Goal: Information Seeking & Learning: Learn about a topic

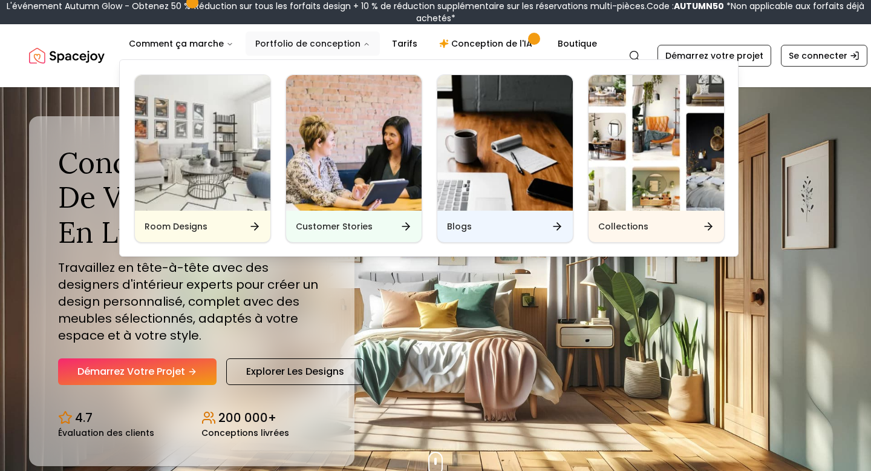
click at [335, 41] on font "Portfolio de conception" at bounding box center [307, 44] width 105 height 12
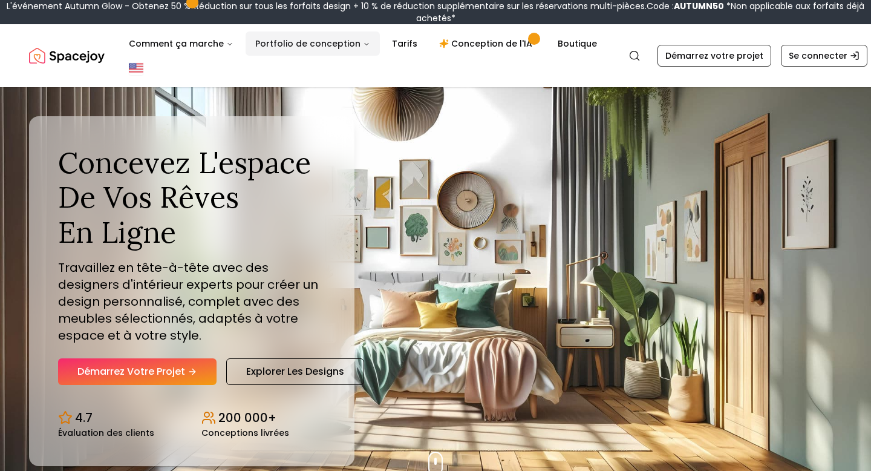
click at [335, 41] on font "Portfolio de conception" at bounding box center [307, 44] width 105 height 12
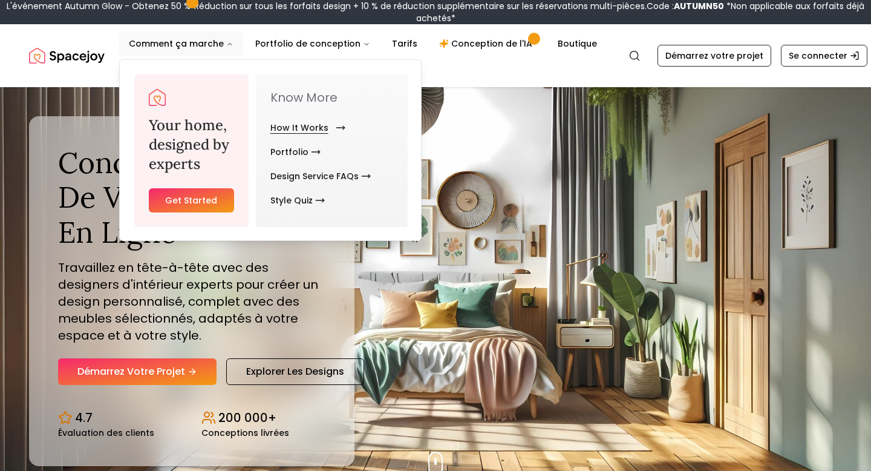
click at [283, 125] on link "How It Works" at bounding box center [305, 128] width 70 height 24
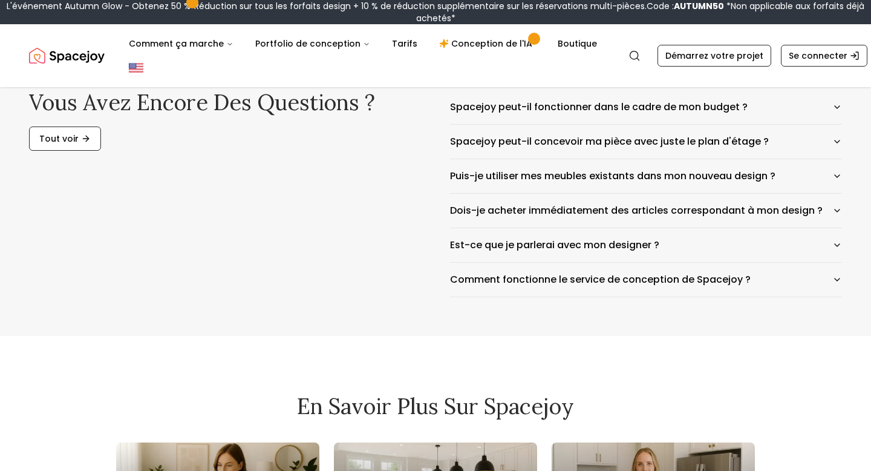
scroll to position [2053, 0]
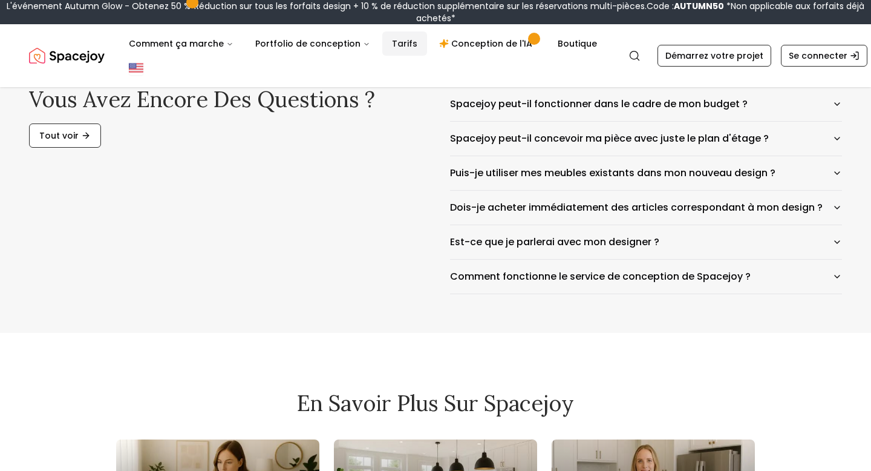
click at [398, 41] on font "Tarifs" at bounding box center [404, 44] width 25 height 12
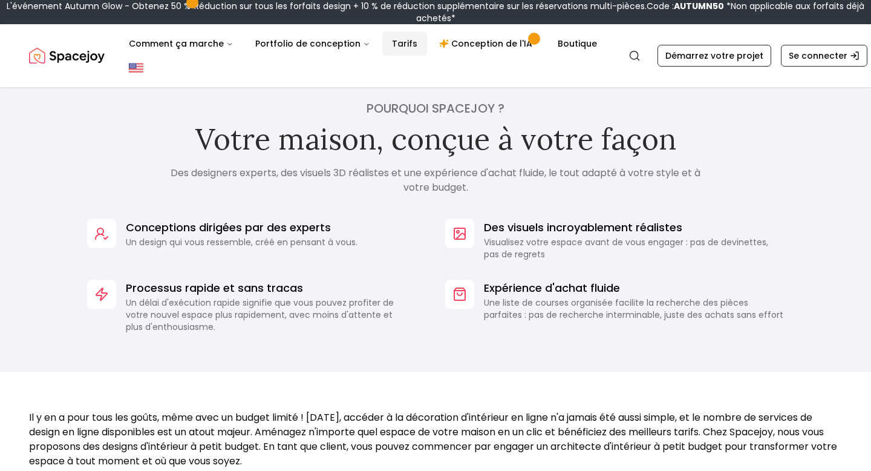
scroll to position [950, 0]
